Goal: Transaction & Acquisition: Purchase product/service

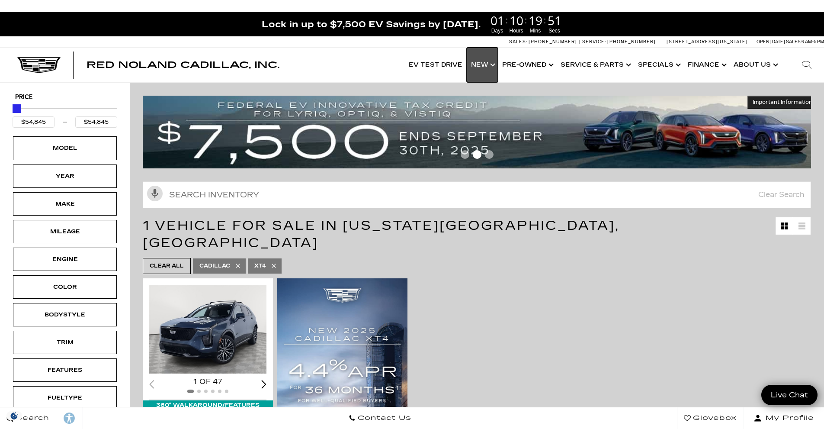
click at [494, 64] on link "Show New" at bounding box center [482, 65] width 31 height 35
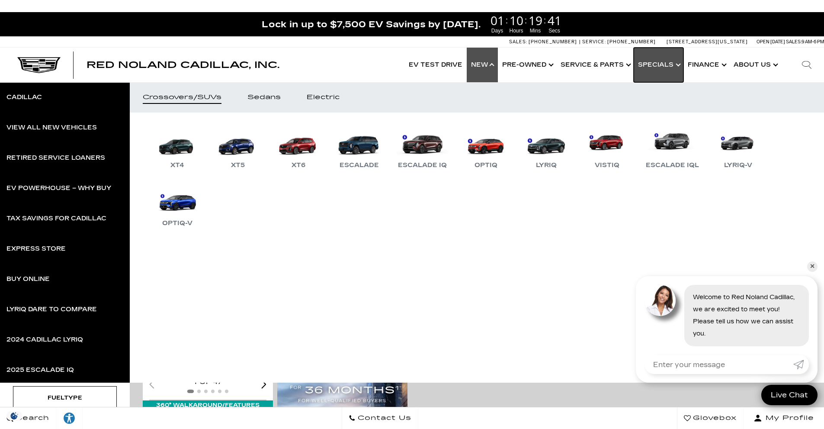
click at [679, 64] on link "Show Specials" at bounding box center [659, 65] width 50 height 35
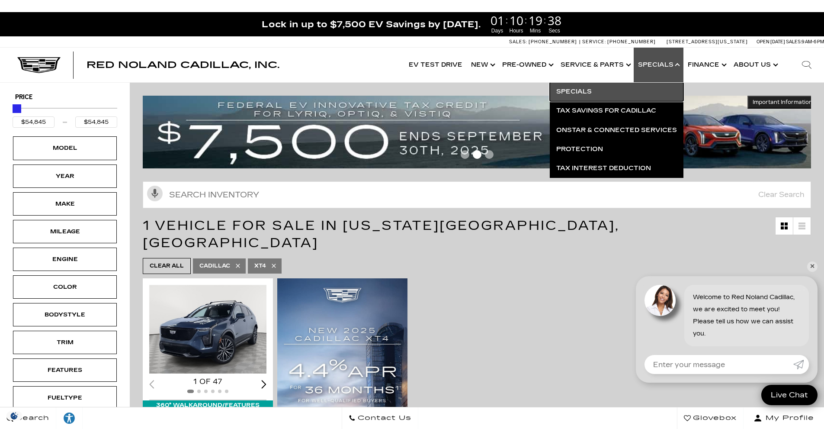
click at [580, 89] on link "Specials" at bounding box center [617, 91] width 134 height 19
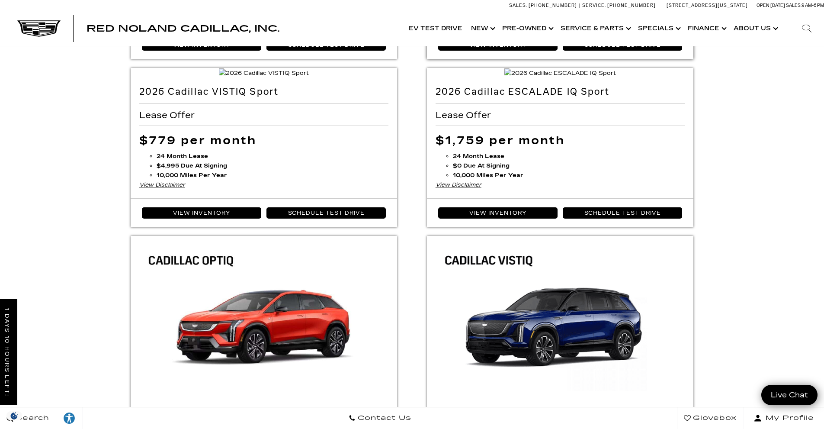
scroll to position [43, 0]
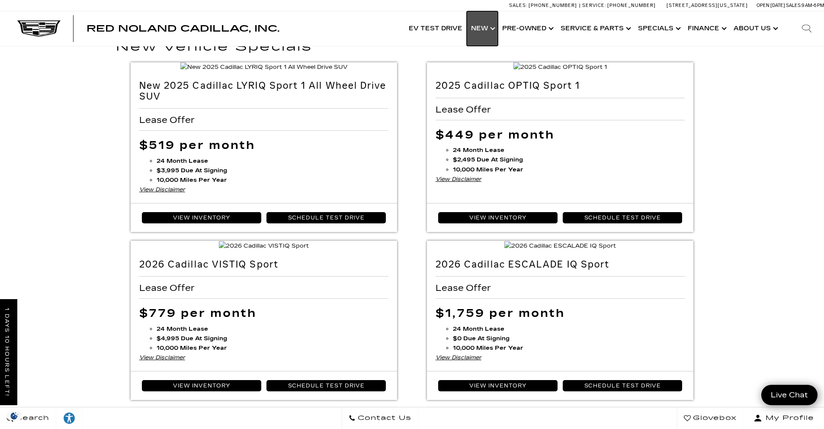
click at [490, 28] on link "Show New" at bounding box center [482, 28] width 31 height 35
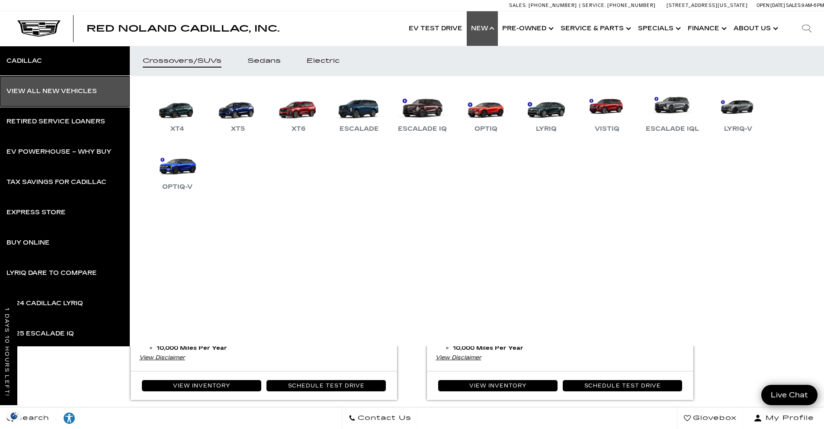
click at [66, 92] on div "View All New Vehicles" at bounding box center [51, 91] width 90 height 6
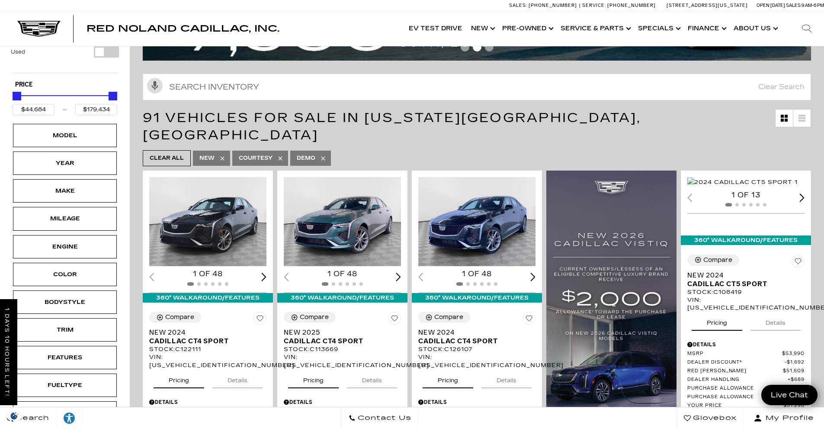
scroll to position [173, 0]
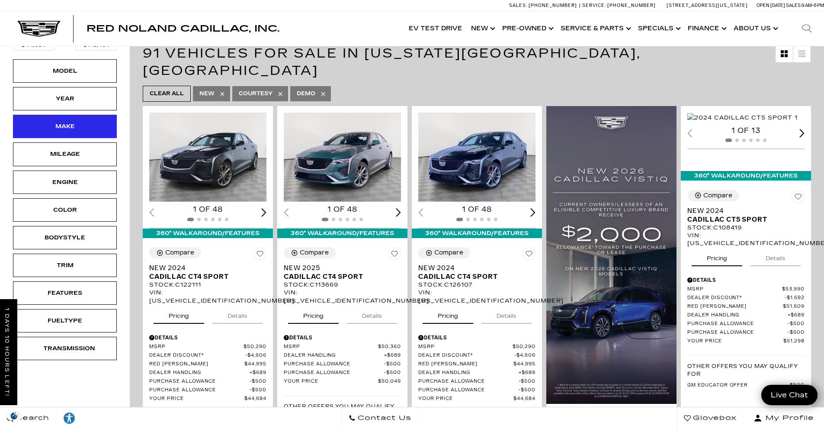
click at [93, 117] on div "Make" at bounding box center [65, 126] width 104 height 23
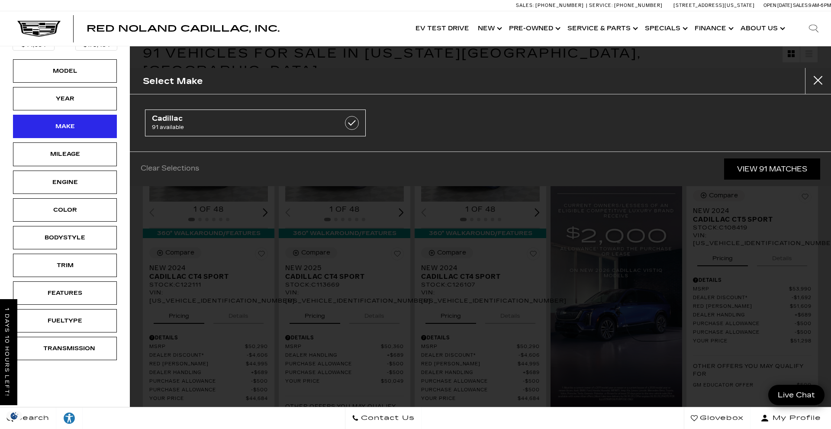
click at [93, 117] on div "Make" at bounding box center [65, 126] width 104 height 23
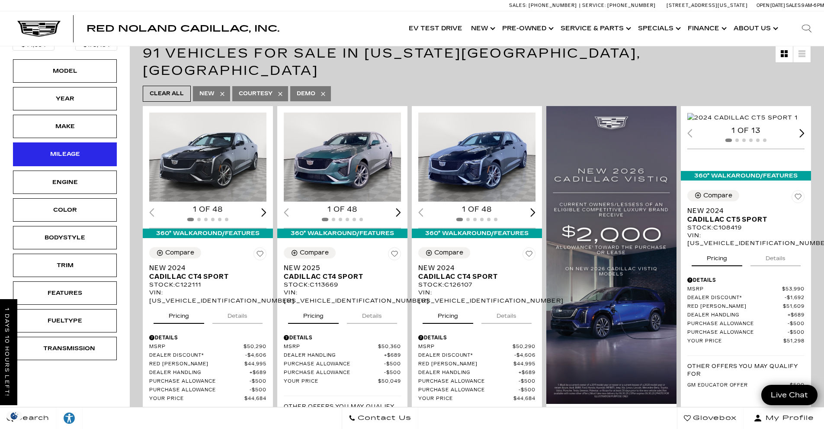
click at [87, 149] on div "Mileage" at bounding box center [65, 153] width 104 height 23
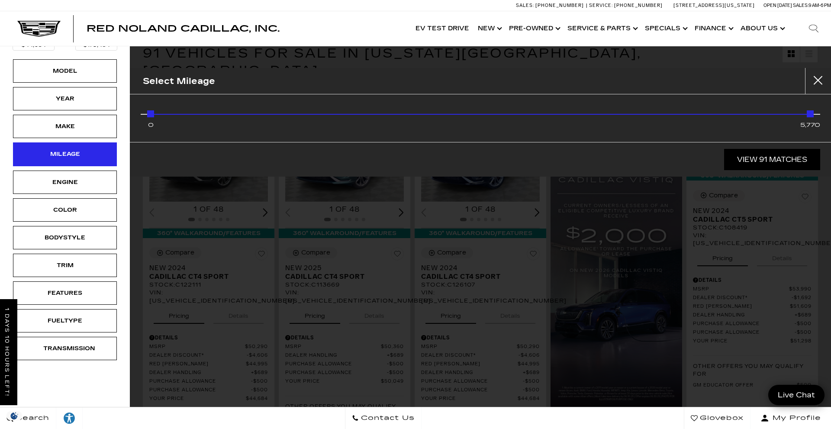
click at [87, 149] on div "Mileage" at bounding box center [65, 153] width 104 height 23
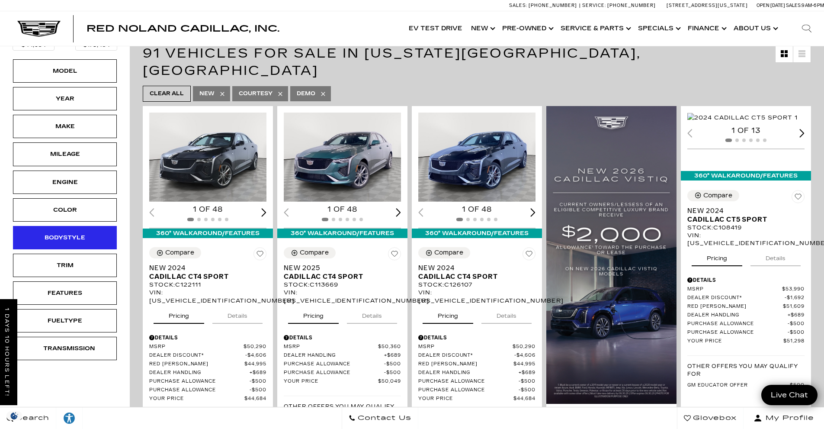
click at [91, 233] on div "Bodystyle" at bounding box center [65, 237] width 104 height 23
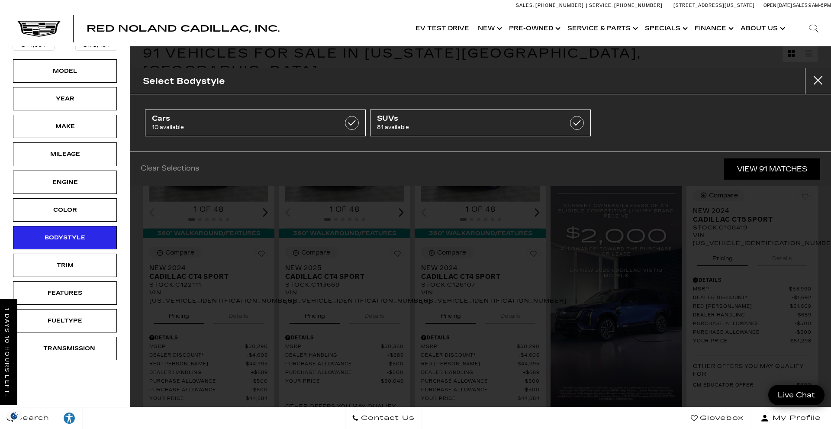
click at [249, 137] on li "Cars 10 available" at bounding box center [255, 122] width 225 height 31
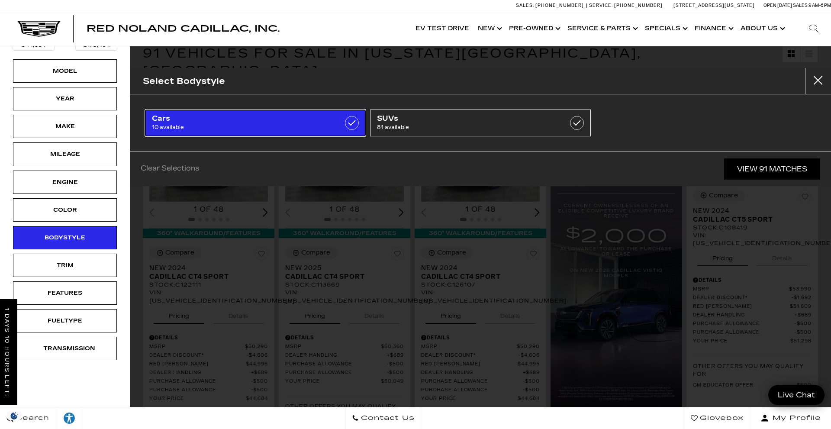
click at [257, 125] on span "10 available" at bounding box center [240, 127] width 176 height 9
type input "$118,430"
checkbox input "true"
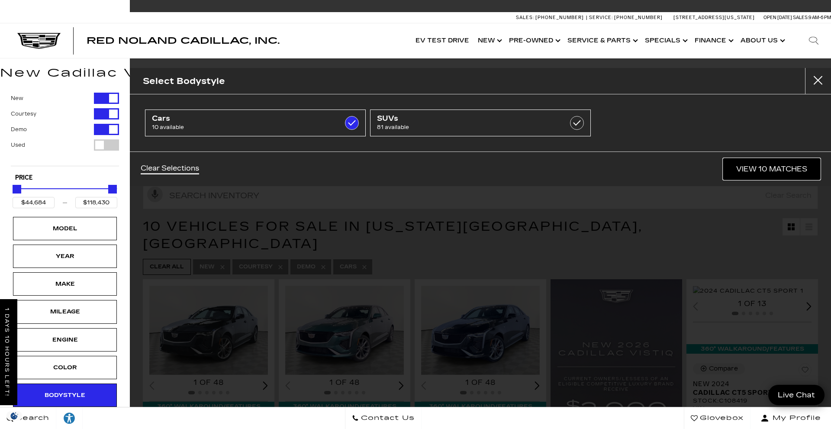
click at [765, 173] on link "View 10 Matches" at bounding box center [771, 168] width 97 height 21
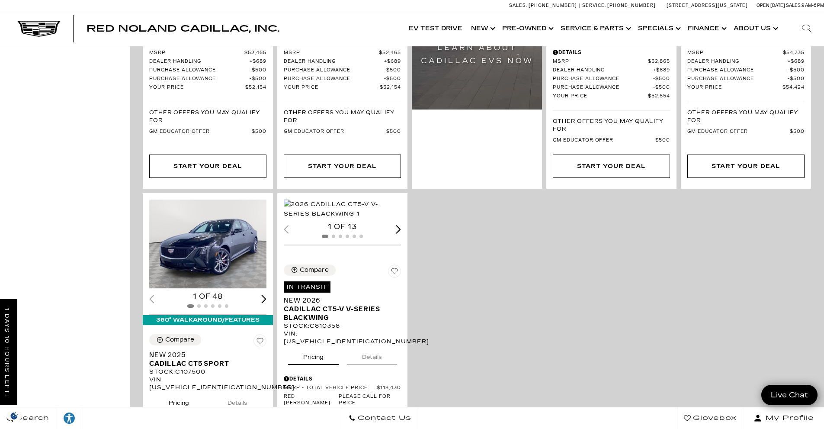
scroll to position [909, 0]
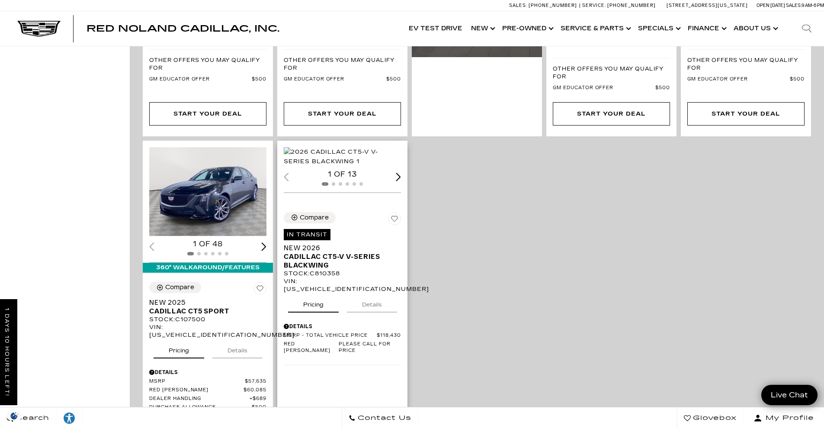
click at [401, 181] on div "Next slide" at bounding box center [398, 177] width 5 height 8
click at [364, 166] on div "Loading... (13) View All Photos" at bounding box center [343, 156] width 119 height 19
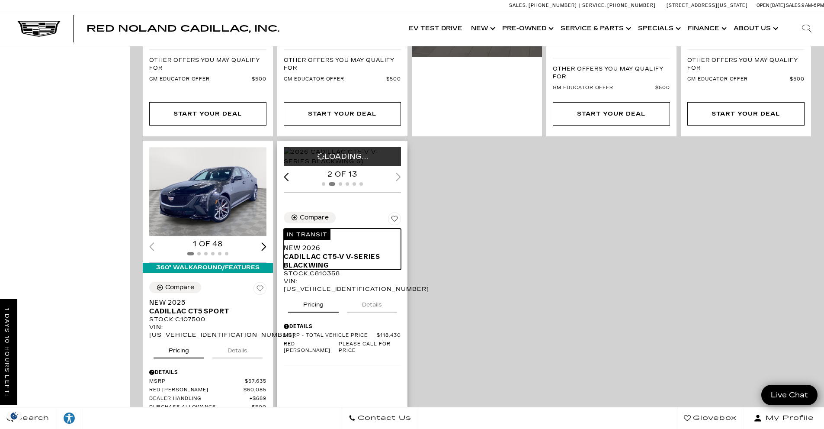
click at [342, 265] on span "Cadillac CT5-V V-Series Blackwing" at bounding box center [339, 260] width 111 height 17
